Goal: Task Accomplishment & Management: Use online tool/utility

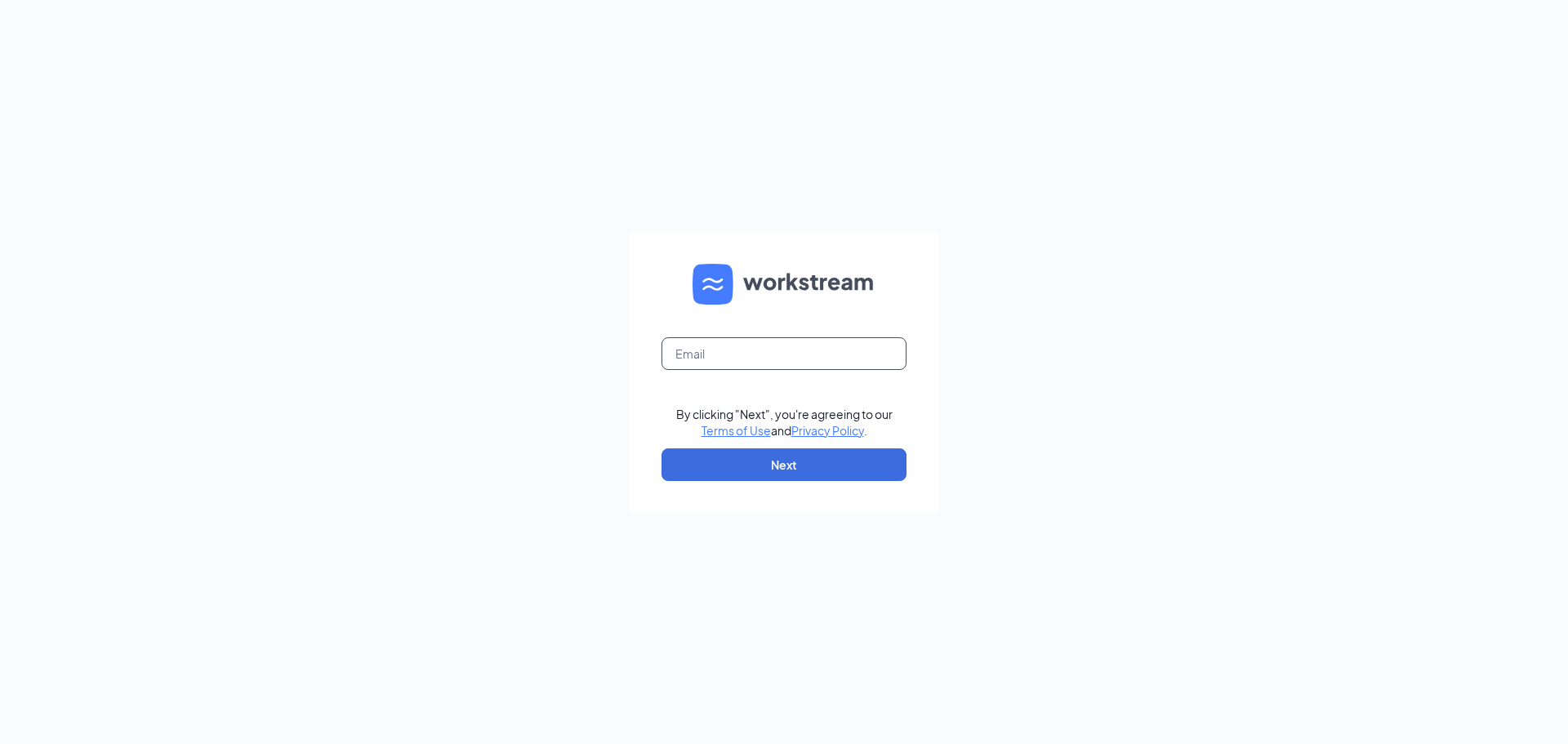
click at [774, 352] on input "text" at bounding box center [784, 354] width 245 height 33
type input "jturnbull@leiszler.com"
click at [783, 469] on button "Next" at bounding box center [784, 464] width 245 height 33
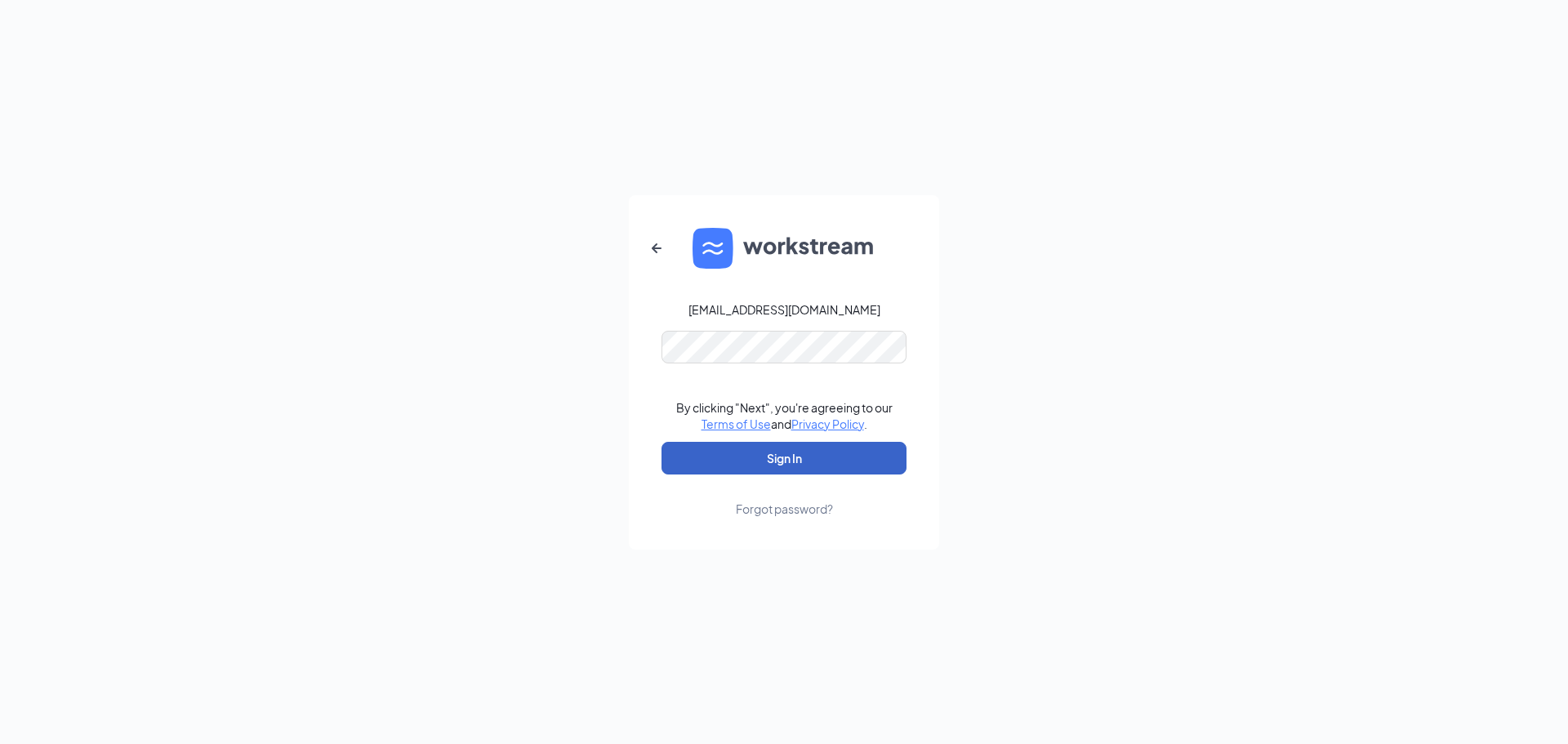
click at [774, 452] on button "Sign In" at bounding box center [784, 458] width 245 height 33
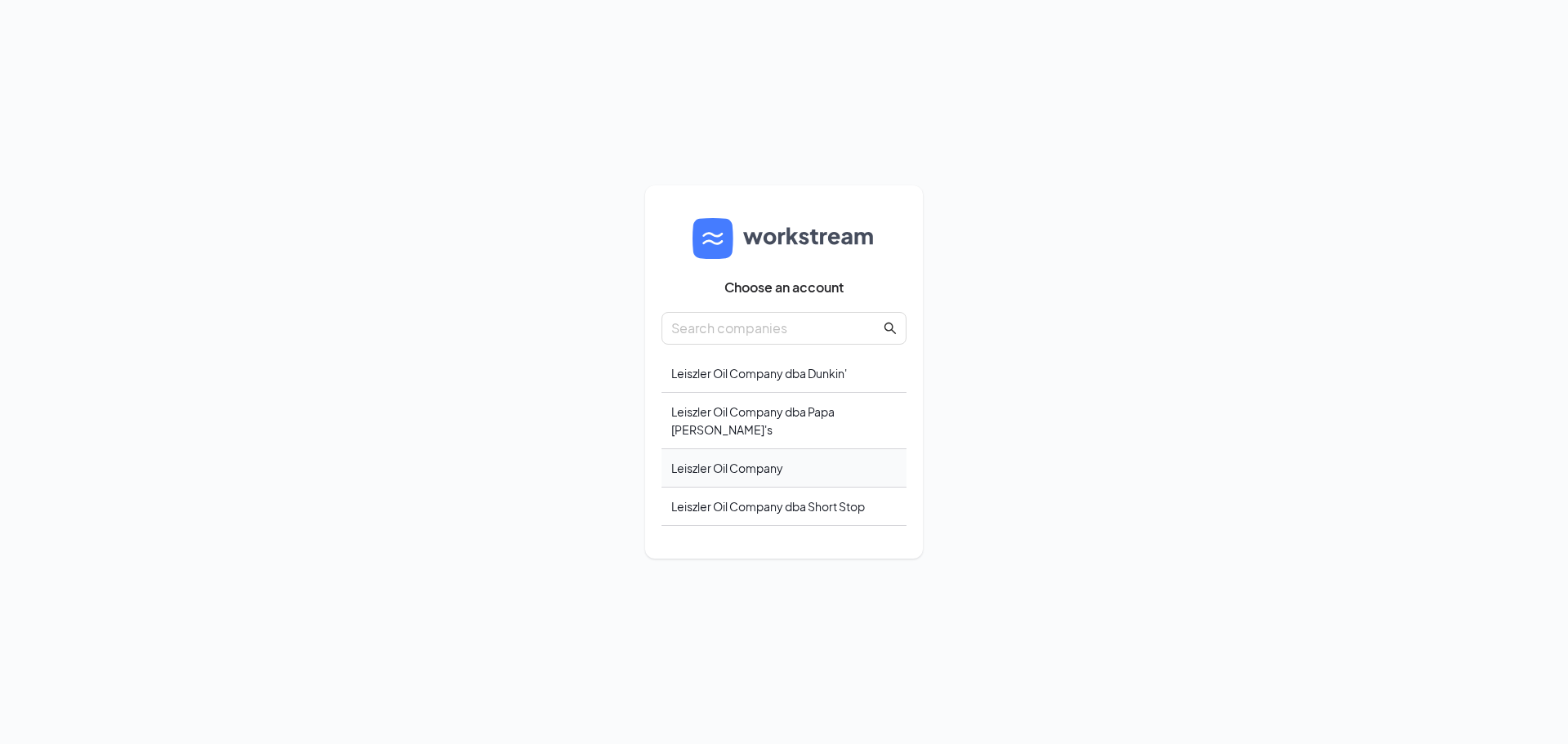
click at [773, 457] on div "Leiszler Oil Company" at bounding box center [784, 468] width 245 height 39
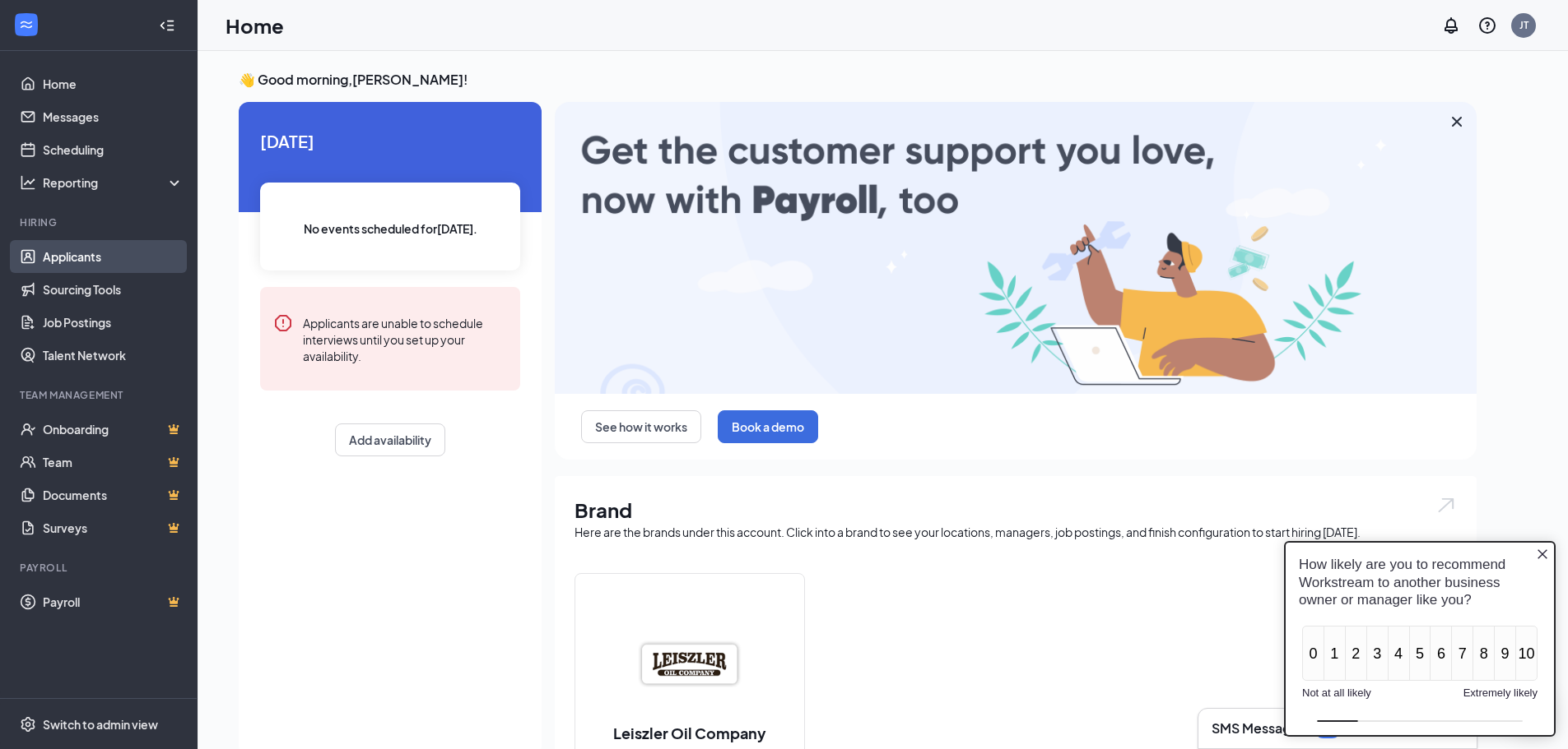
click at [60, 256] on link "Applicants" at bounding box center [113, 256] width 141 height 33
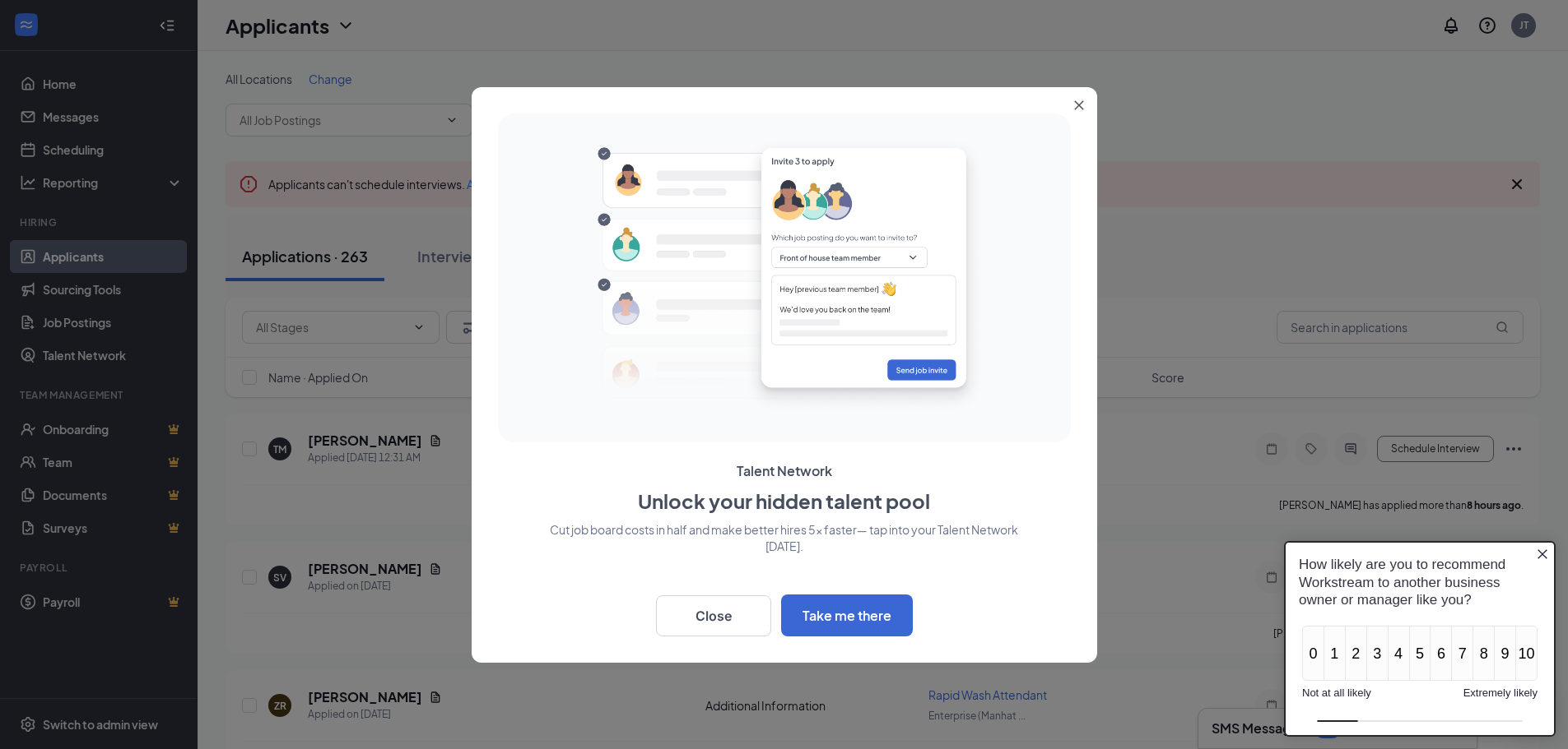
click at [1072, 105] on button "Close" at bounding box center [1082, 101] width 30 height 30
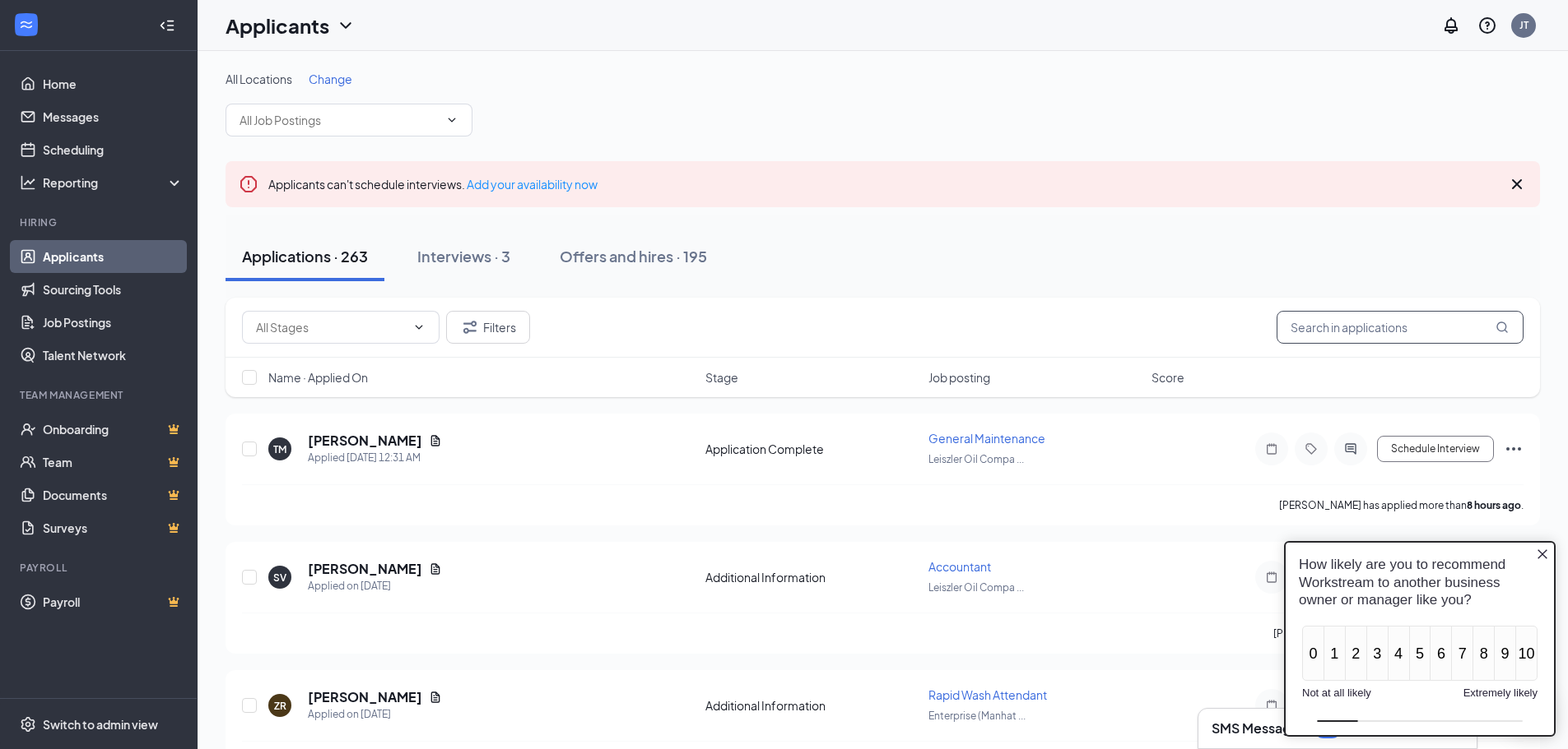
click at [1434, 325] on input "text" at bounding box center [1400, 327] width 247 height 33
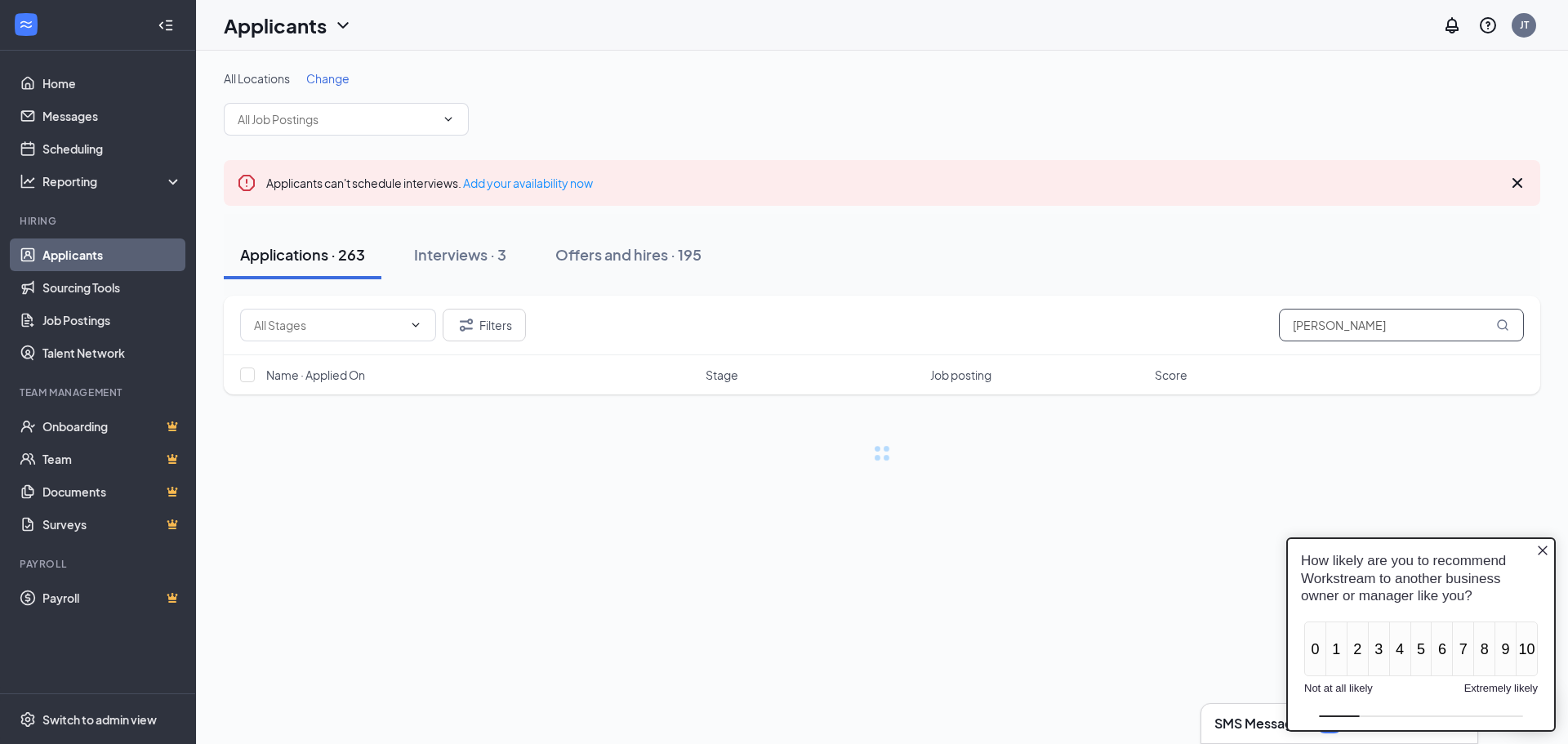
type input "brandon"
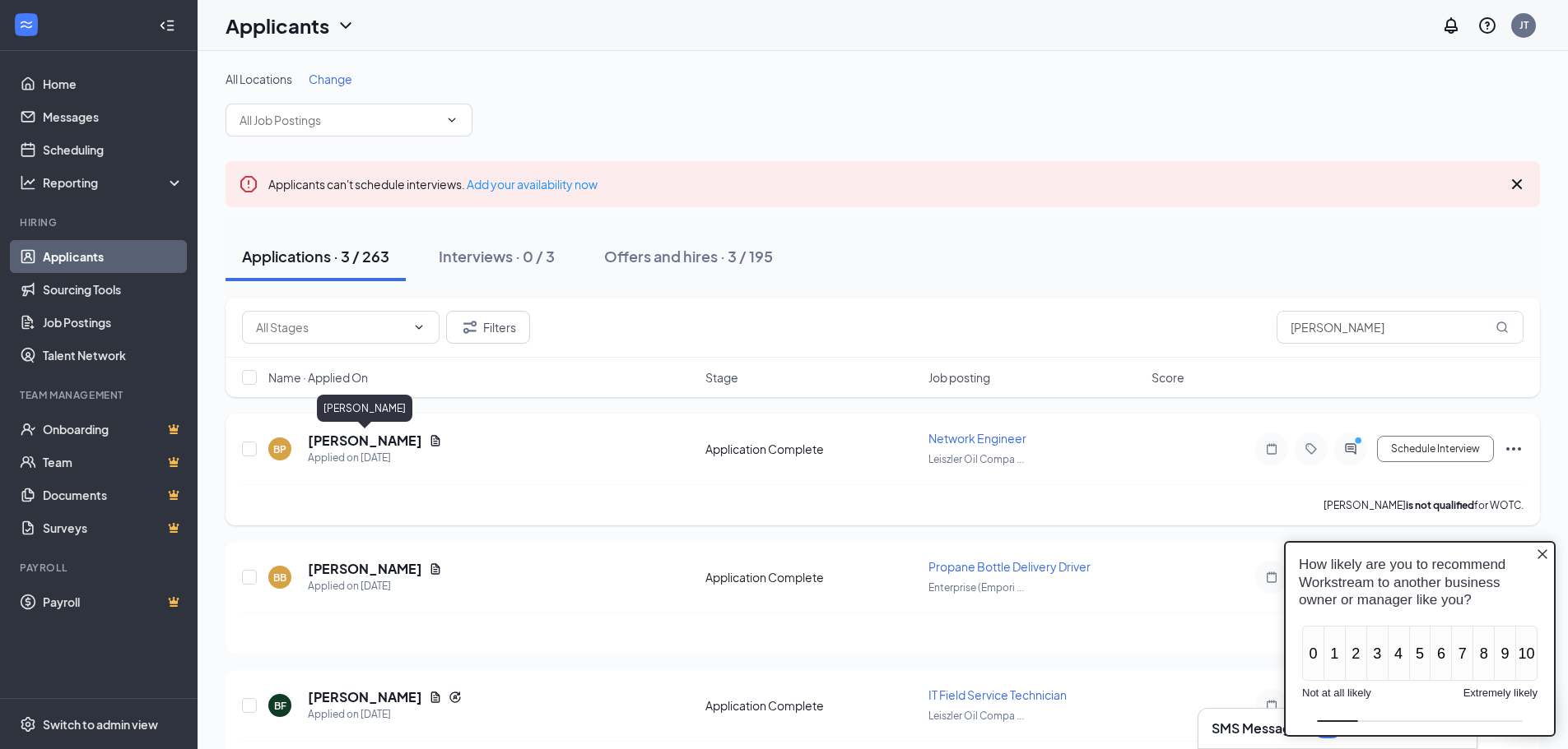
click at [389, 437] on h5 "Brandon Pettway" at bounding box center [365, 440] width 115 height 18
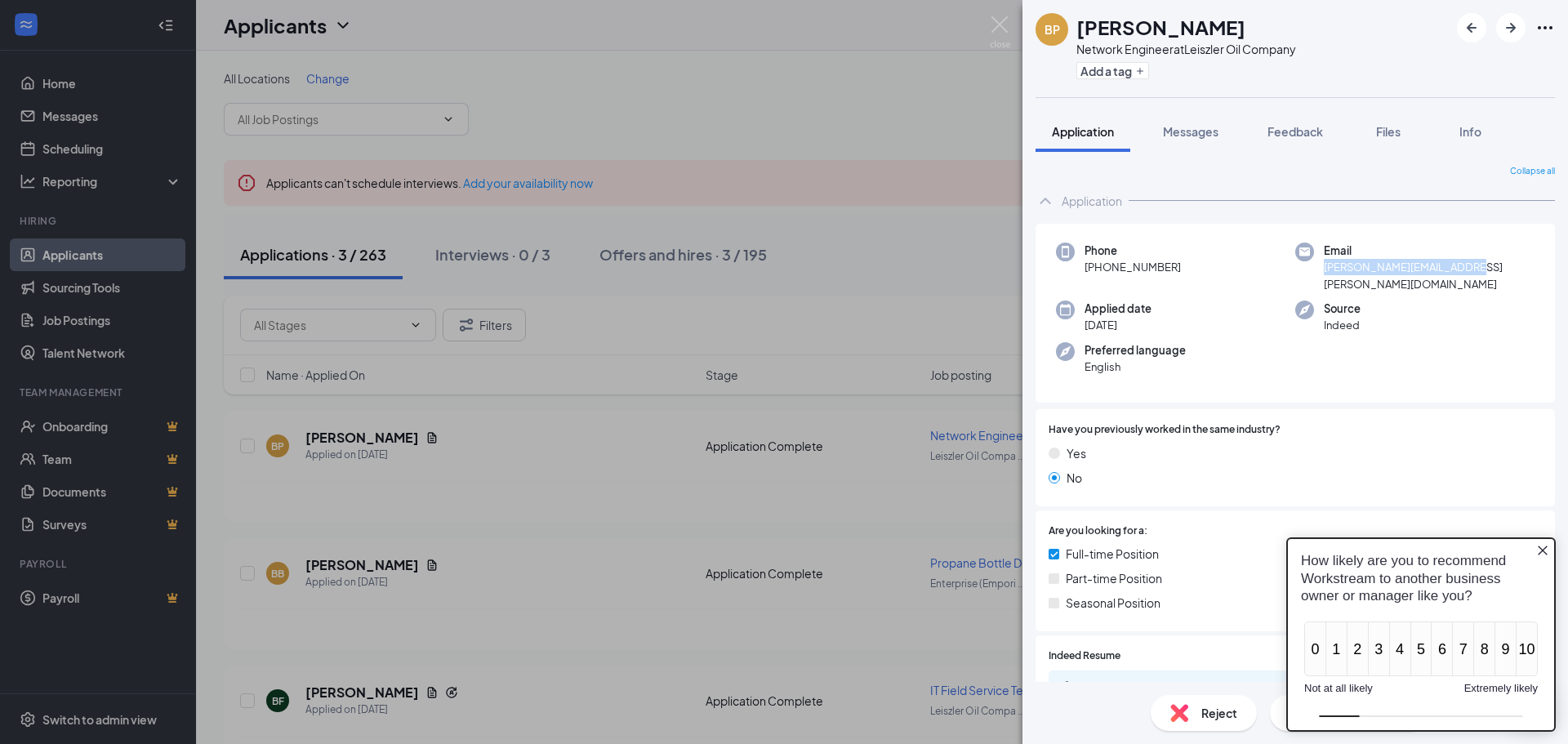
drag, startPoint x: 1319, startPoint y: 266, endPoint x: 1472, endPoint y: 271, distance: 153.1
click at [1472, 271] on div "Email brandon.pettway@gmail.com" at bounding box center [1416, 267] width 240 height 49
click at [1376, 268] on span "brandon.pettway@gmail.com" at bounding box center [1430, 276] width 211 height 34
drag, startPoint x: 1320, startPoint y: 270, endPoint x: 1467, endPoint y: 271, distance: 147.0
click at [1467, 271] on span "brandon.pettway@gmail.com" at bounding box center [1430, 276] width 211 height 34
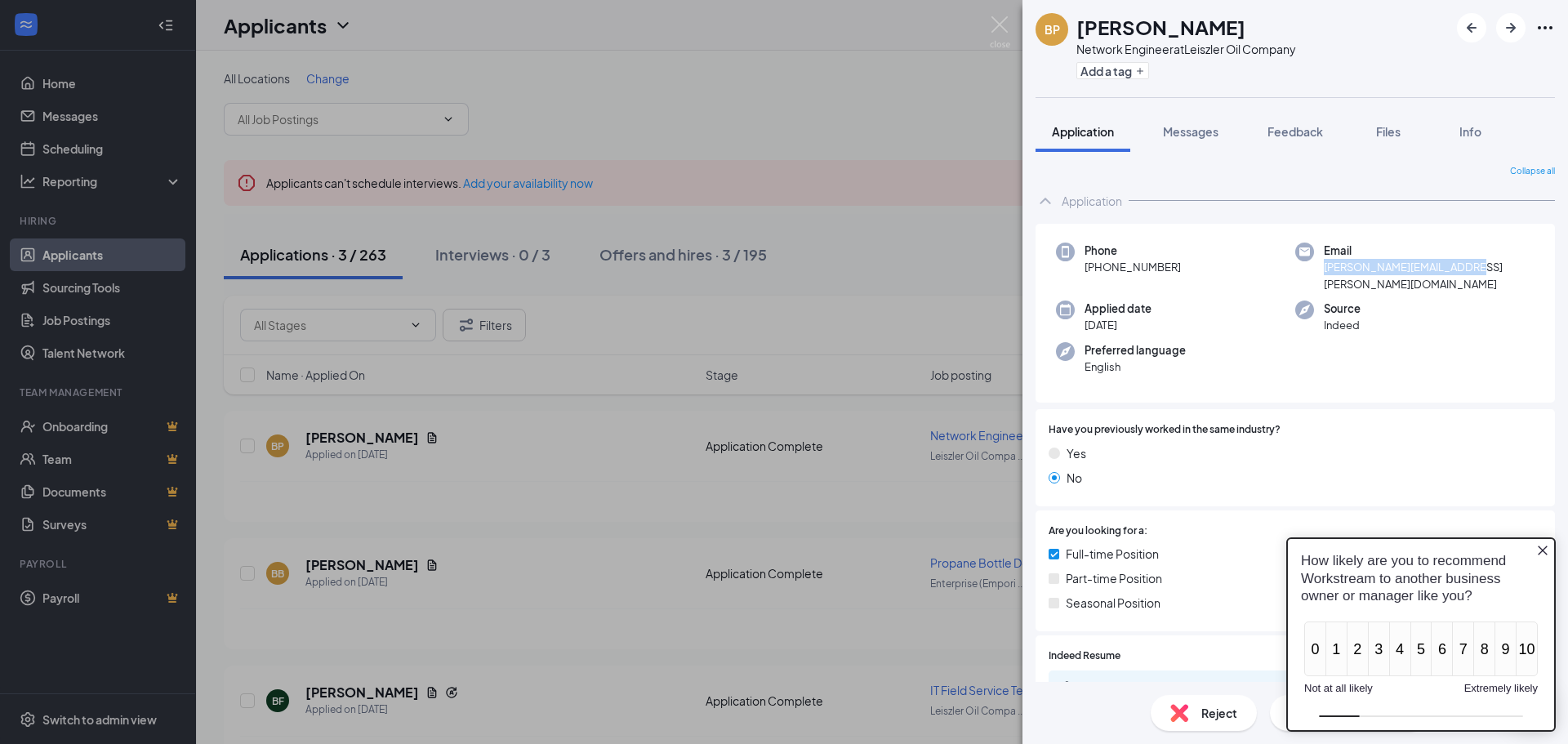
copy span "brandon.pettway@gmail.com"
click at [1001, 22] on img at bounding box center [1000, 33] width 20 height 32
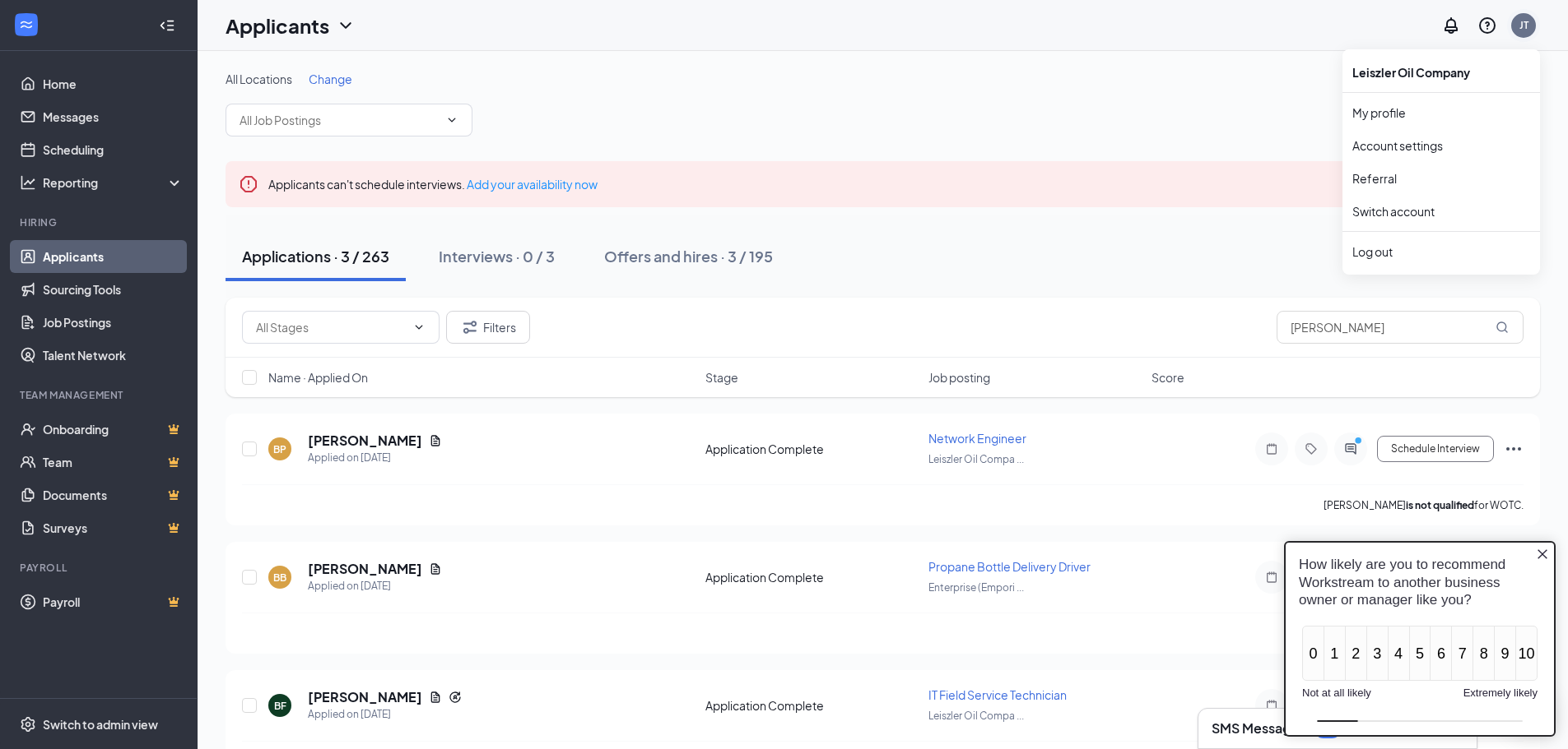
click at [1525, 19] on div "JT" at bounding box center [1523, 24] width 9 height 14
click at [1383, 247] on div "Log out" at bounding box center [1441, 252] width 178 height 17
